Goal: Task Accomplishment & Management: Use online tool/utility

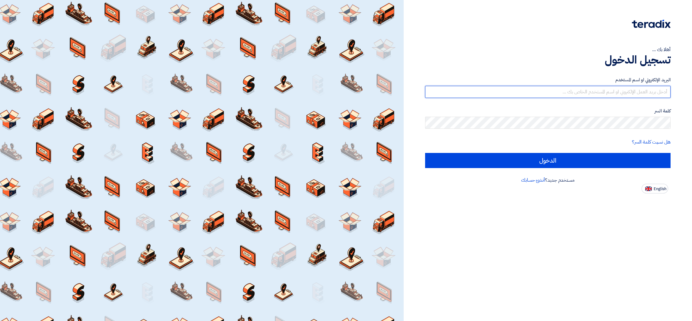
click at [570, 94] on input "text" at bounding box center [547, 92] width 245 height 12
drag, startPoint x: 642, startPoint y: 90, endPoint x: 677, endPoint y: 89, distance: 34.1
click at [677, 89] on div "أهلا بك ... تسجيل الدخول البريد الإلكتروني او اسم [PERSON_NAME] [PERSON_NAME][E…" at bounding box center [547, 96] width 279 height 193
type input "[EMAIL_ADDRESS][DOMAIN_NAME]"
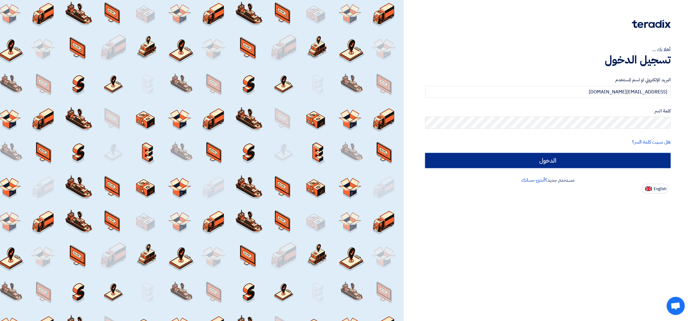
click at [627, 155] on input "الدخول" at bounding box center [547, 160] width 245 height 15
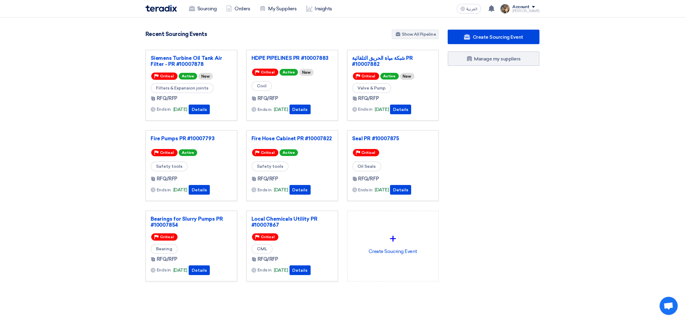
click at [157, 31] on h4 "Recent Sourcing Events" at bounding box center [176, 34] width 61 height 7
click at [97, 44] on section "3048 RFx remaining 9 Auctions remaining Create Sourcing Event" at bounding box center [342, 170] width 685 height 305
click at [207, 10] on link "Sourcing" at bounding box center [202, 8] width 37 height 13
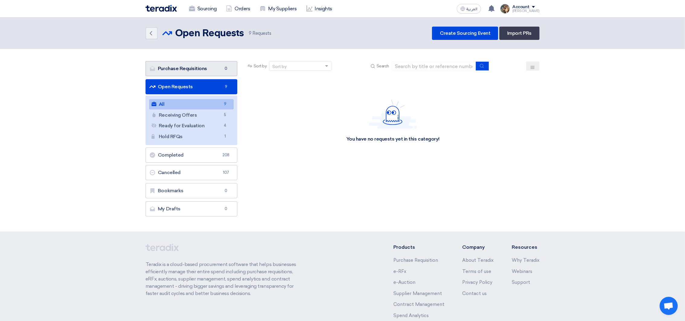
click at [188, 69] on link "Purchase Requisitions Purchase Requisitions 0" at bounding box center [192, 68] width 92 height 15
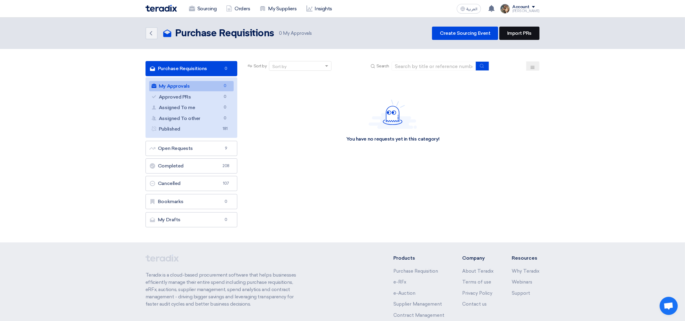
click at [520, 31] on link "Import PRs" at bounding box center [519, 33] width 40 height 13
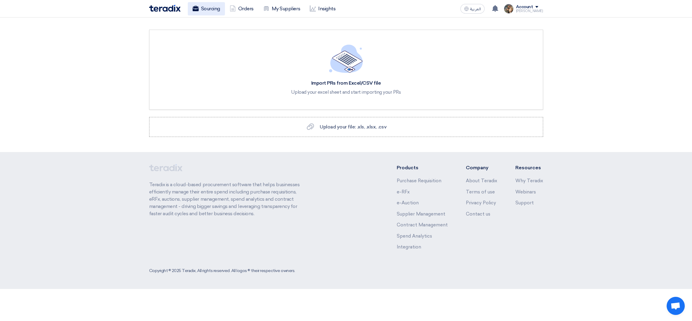
click at [206, 10] on link "Sourcing" at bounding box center [206, 8] width 37 height 13
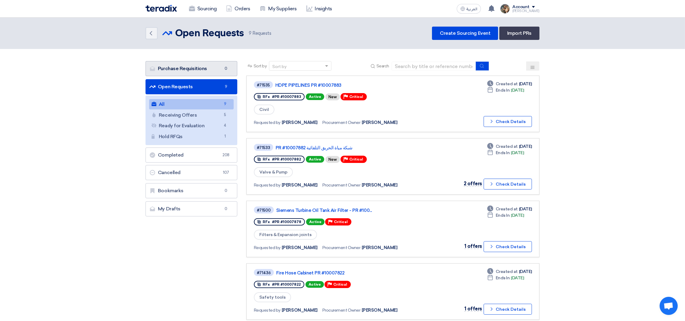
click at [187, 66] on link "Purchase Requisitions Purchase Requisitions 0" at bounding box center [192, 68] width 92 height 15
